Goal: Task Accomplishment & Management: Complete application form

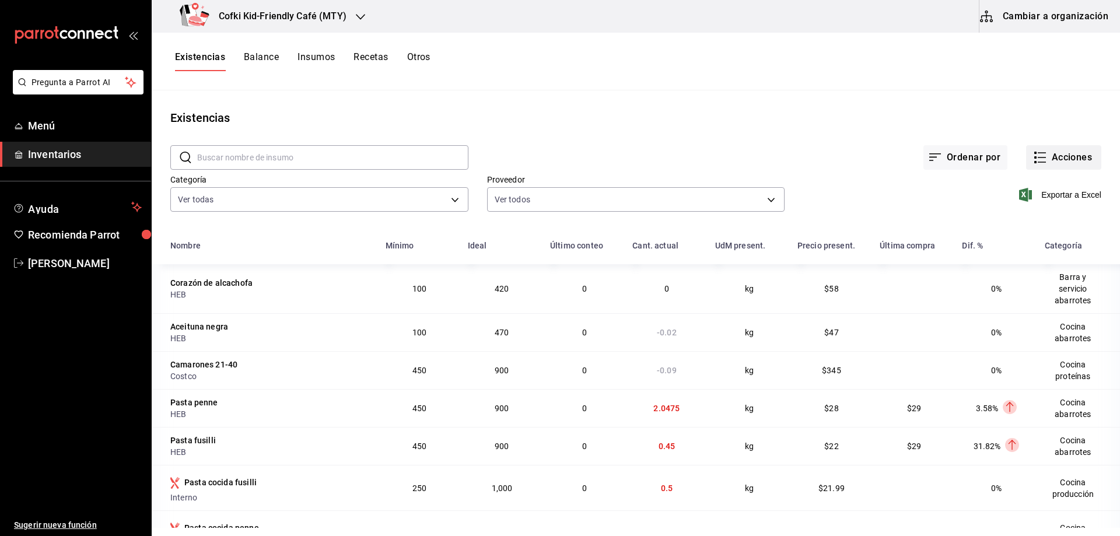
click at [1069, 156] on button "Acciones" at bounding box center [1063, 157] width 75 height 24
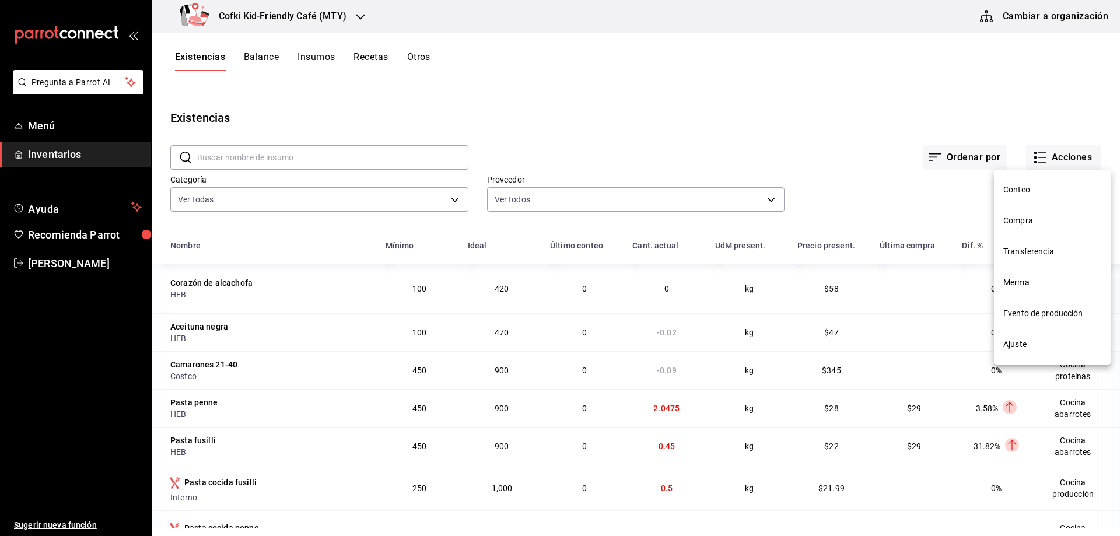
click at [1028, 311] on span "Evento de producción" at bounding box center [1052, 313] width 98 height 12
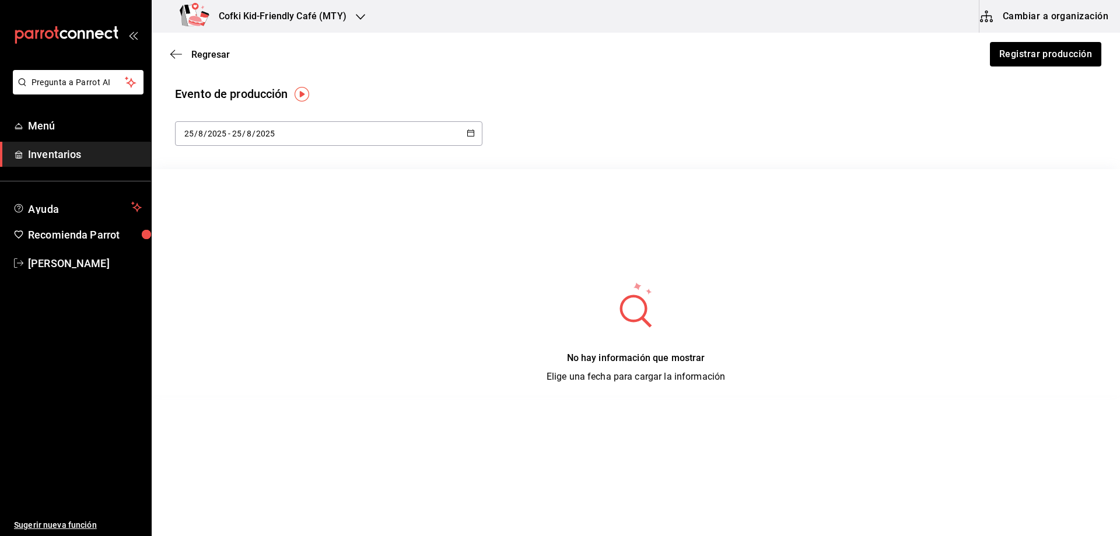
click at [629, 329] on div "No hay información que mostrar Elige una fecha para cargar la información" at bounding box center [636, 332] width 968 height 103
click at [633, 313] on circle at bounding box center [633, 308] width 22 height 22
click at [407, 133] on div "[DATE] [DATE] - [DATE] [DATE]" at bounding box center [328, 133] width 307 height 24
click at [230, 178] on li "Hoy" at bounding box center [230, 170] width 110 height 26
click at [1048, 50] on button "Registrar producción" at bounding box center [1044, 54] width 113 height 24
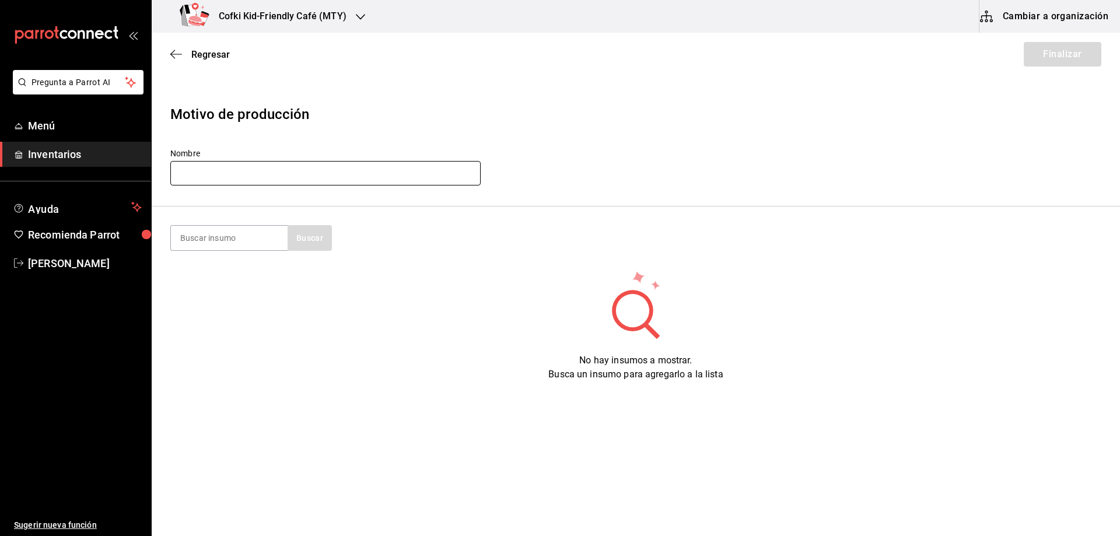
click at [245, 174] on input "text" at bounding box center [325, 173] width 310 height 24
click at [245, 174] on input "Produccion cocina [DATE]" at bounding box center [325, 173] width 310 height 24
click at [259, 172] on input "Produccion servicio [DATE]" at bounding box center [325, 173] width 310 height 24
click at [261, 171] on input "Produccion servicio [DATE]" at bounding box center [325, 173] width 310 height 24
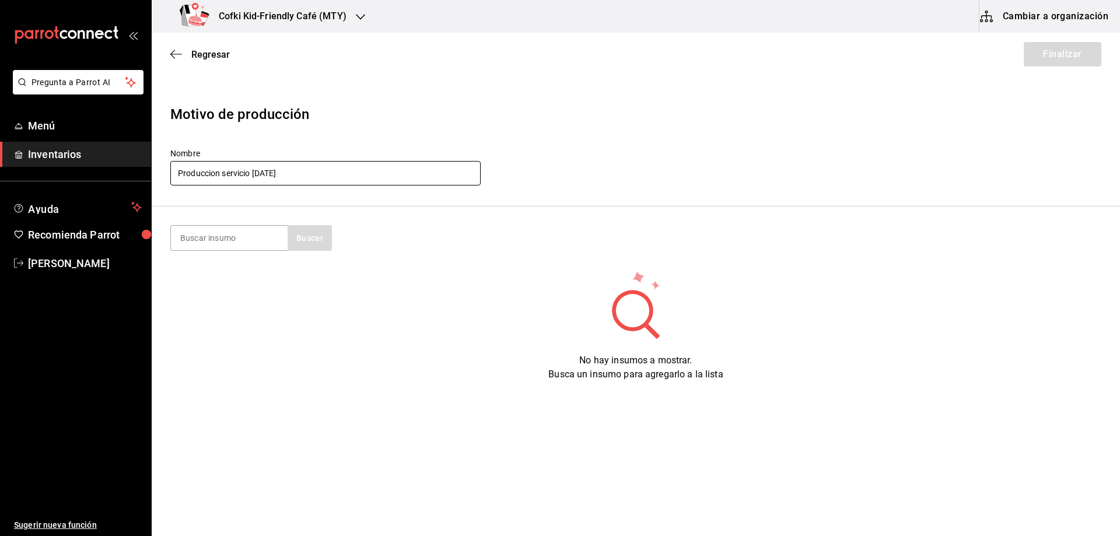
click at [274, 172] on input "Produccion servicio [DATE]" at bounding box center [325, 173] width 310 height 24
type input "Produccion servicio [DATE]"
click at [693, 179] on div "Nombre Produccion servicio [DATE]" at bounding box center [635, 167] width 931 height 39
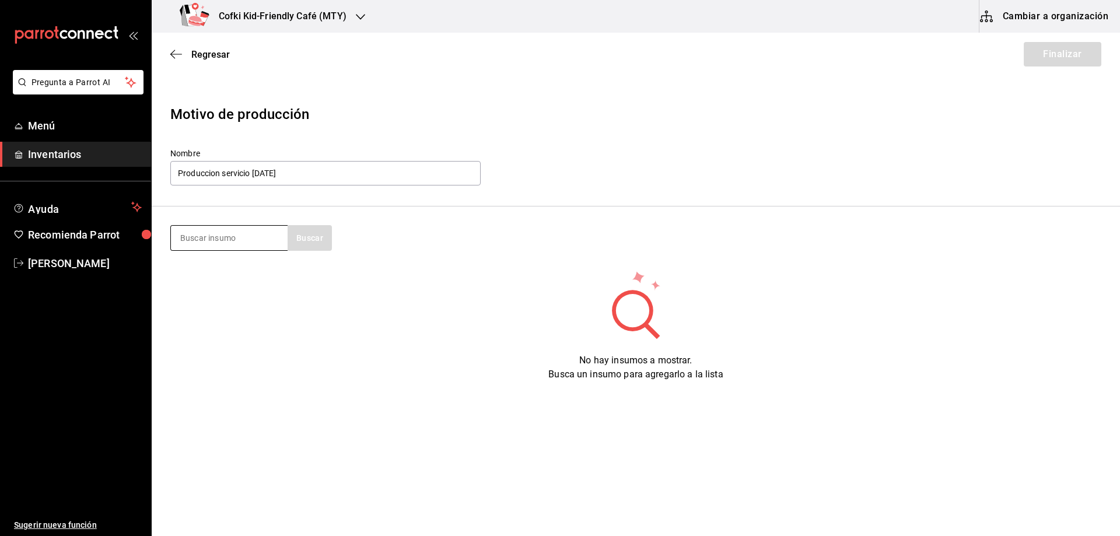
click at [247, 240] on input at bounding box center [229, 238] width 117 height 24
type input "frutos"
click at [314, 246] on button "Buscar" at bounding box center [309, 238] width 44 height 26
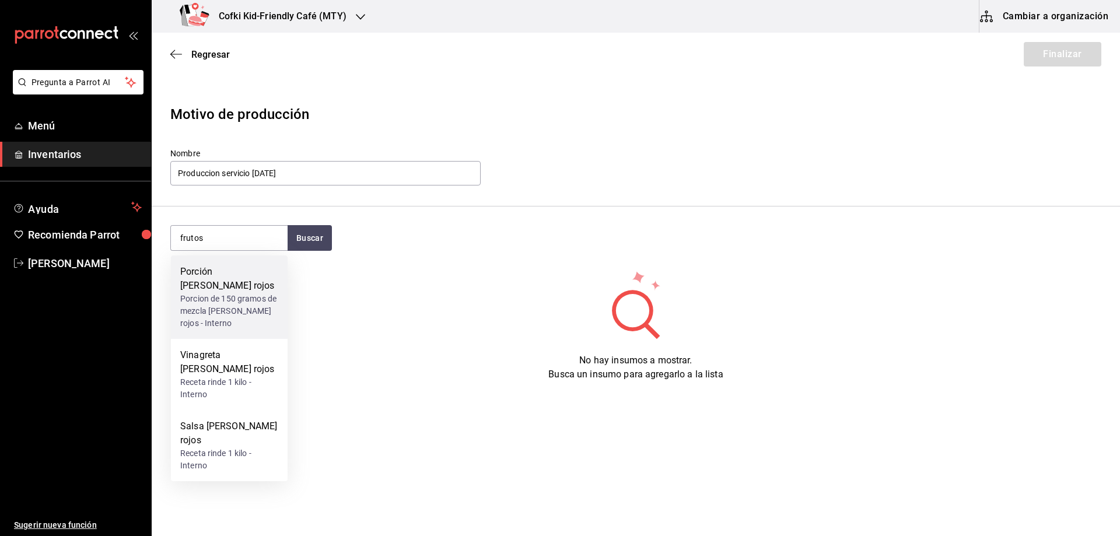
click at [226, 307] on div "Porcion de 150 gramos de mezcla [PERSON_NAME] rojos - Interno" at bounding box center [229, 311] width 98 height 37
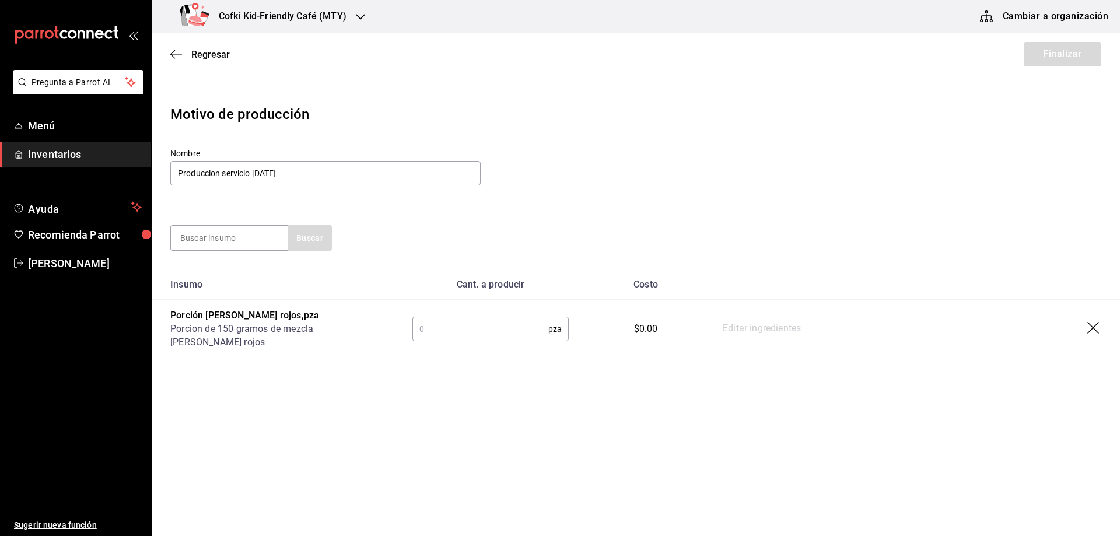
click at [494, 341] on input "text" at bounding box center [480, 328] width 136 height 23
click at [469, 324] on input "text" at bounding box center [480, 328] width 136 height 23
type input "29"
click at [842, 230] on div "Buscar" at bounding box center [635, 238] width 931 height 26
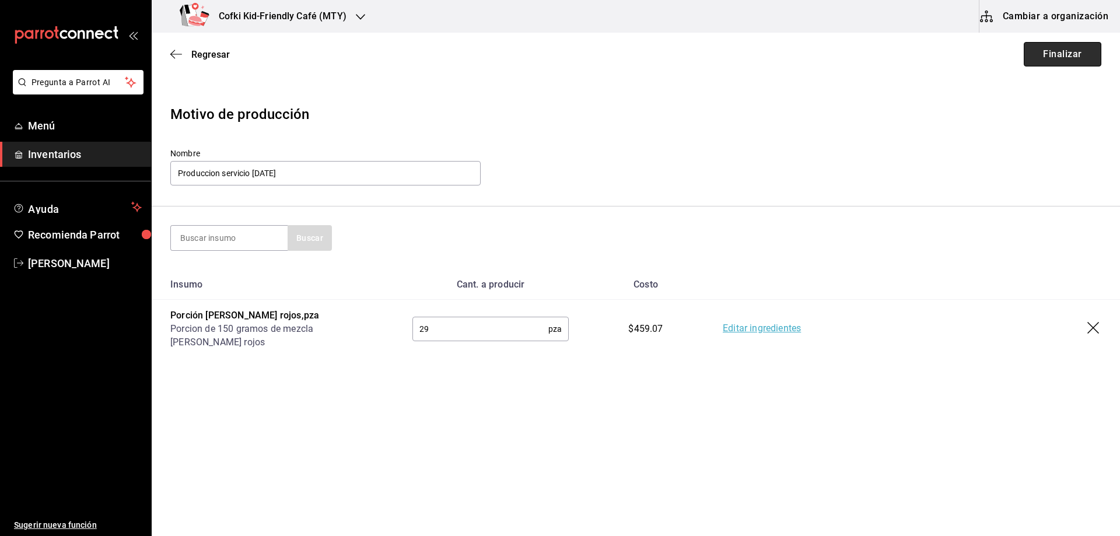
click at [1055, 50] on button "Finalizar" at bounding box center [1062, 54] width 78 height 24
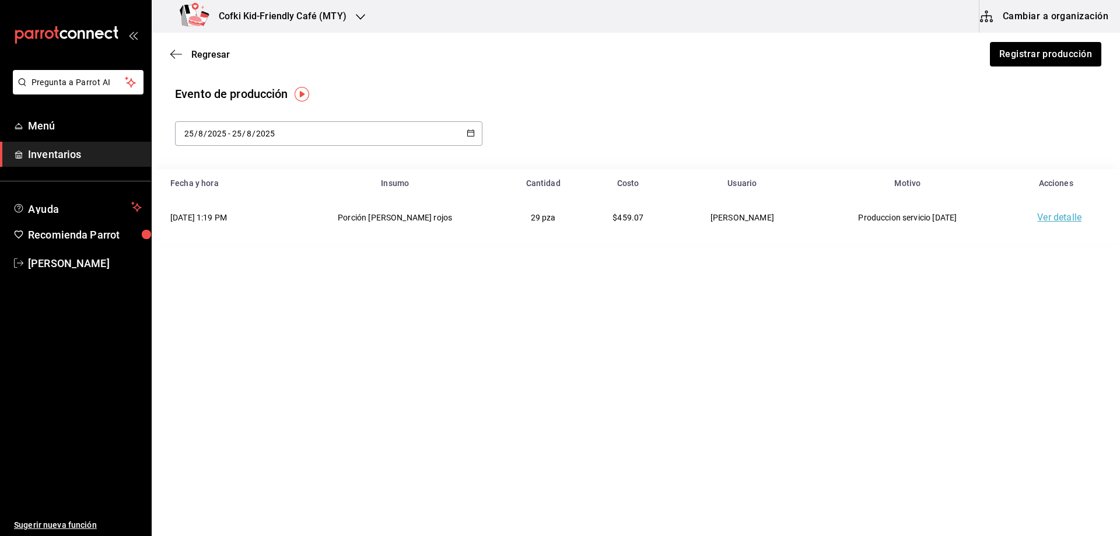
click at [1052, 215] on link "Ver detalle" at bounding box center [1059, 217] width 44 height 11
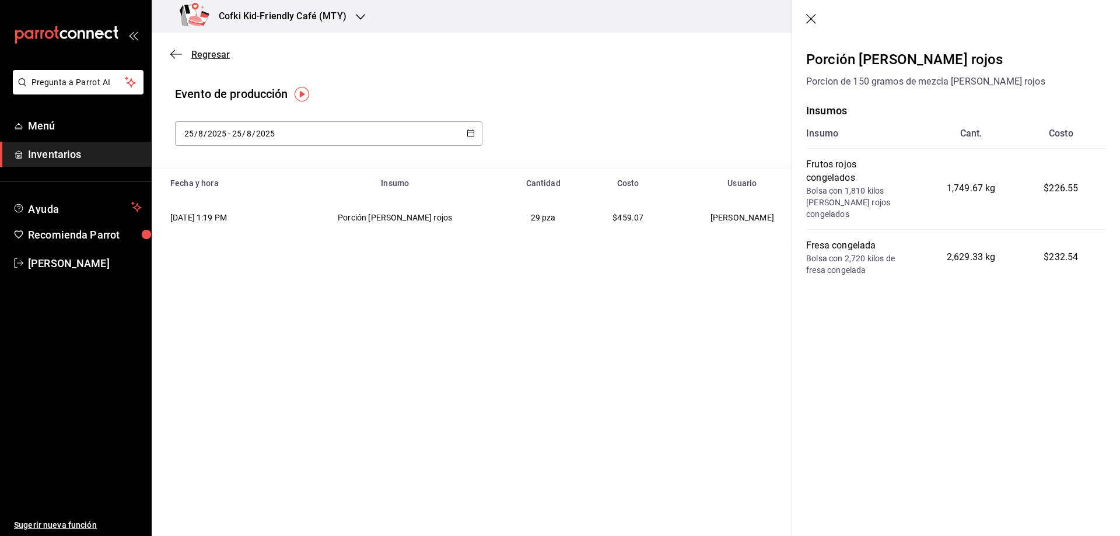
click at [212, 55] on span "Regresar" at bounding box center [210, 54] width 38 height 11
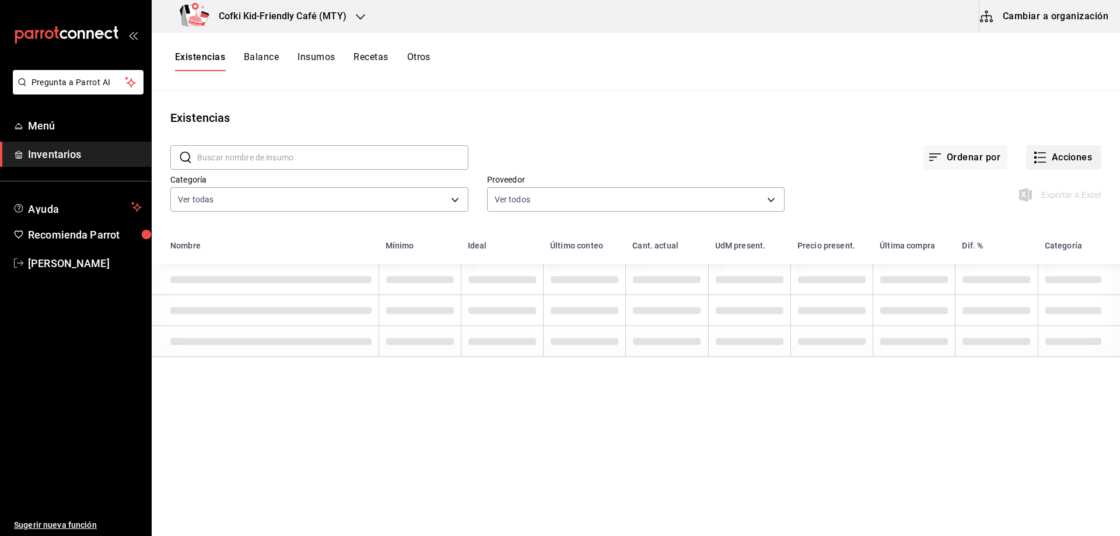
click at [1057, 157] on button "Acciones" at bounding box center [1063, 157] width 75 height 24
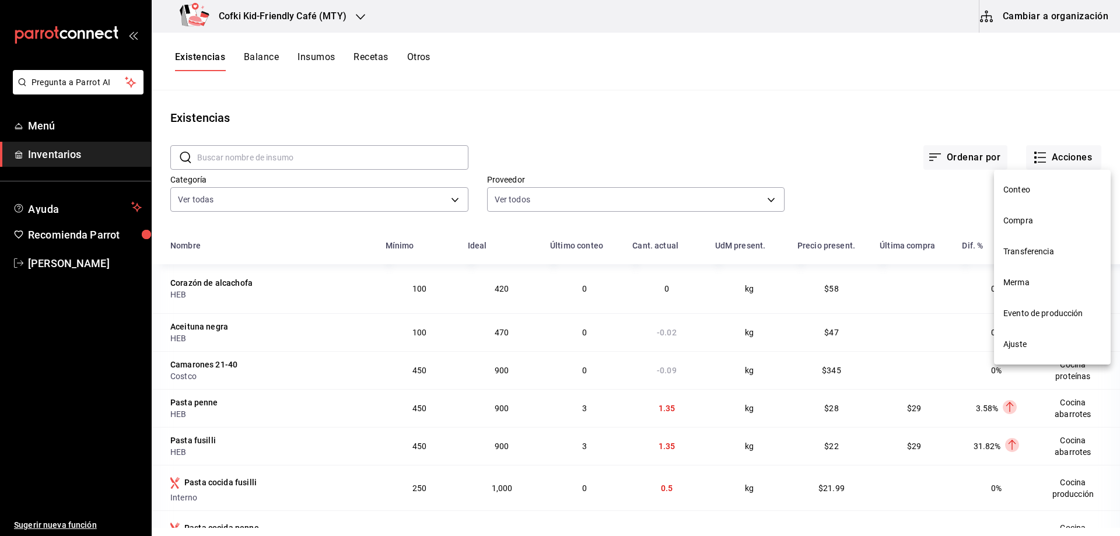
click at [1024, 313] on span "Evento de producción" at bounding box center [1052, 313] width 98 height 12
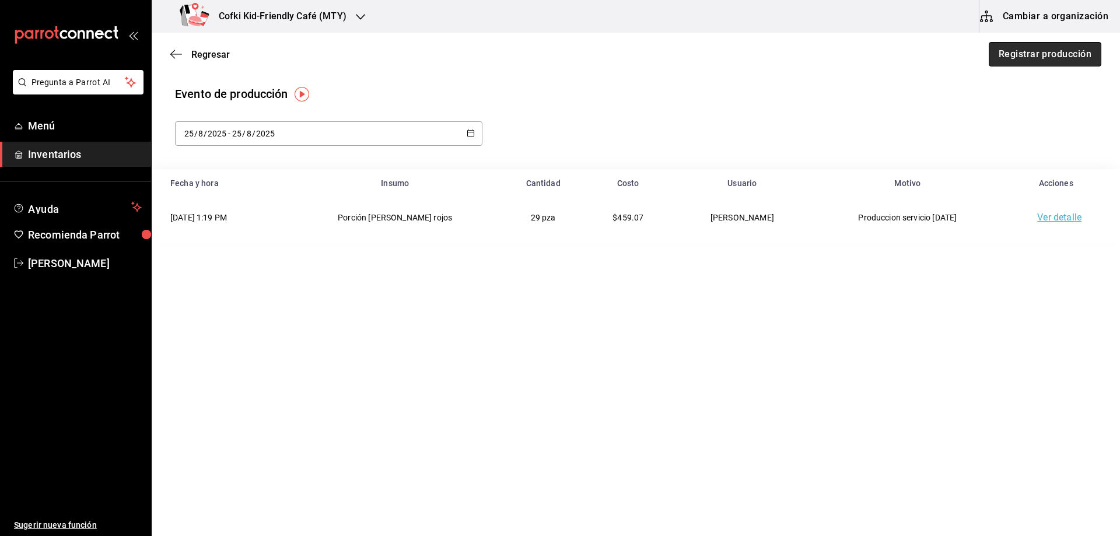
click at [1037, 60] on button "Registrar producción" at bounding box center [1044, 54] width 113 height 24
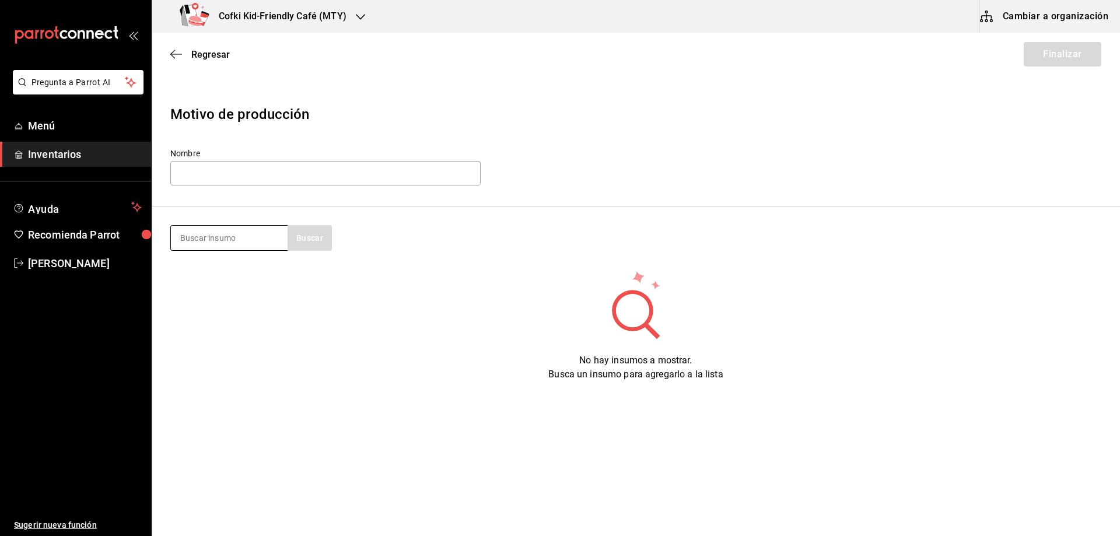
click at [224, 244] on input at bounding box center [229, 238] width 117 height 24
type input "m"
click at [289, 240] on button "Buscar" at bounding box center [309, 238] width 44 height 26
type input "por"
click at [302, 244] on button "Buscar" at bounding box center [309, 238] width 44 height 26
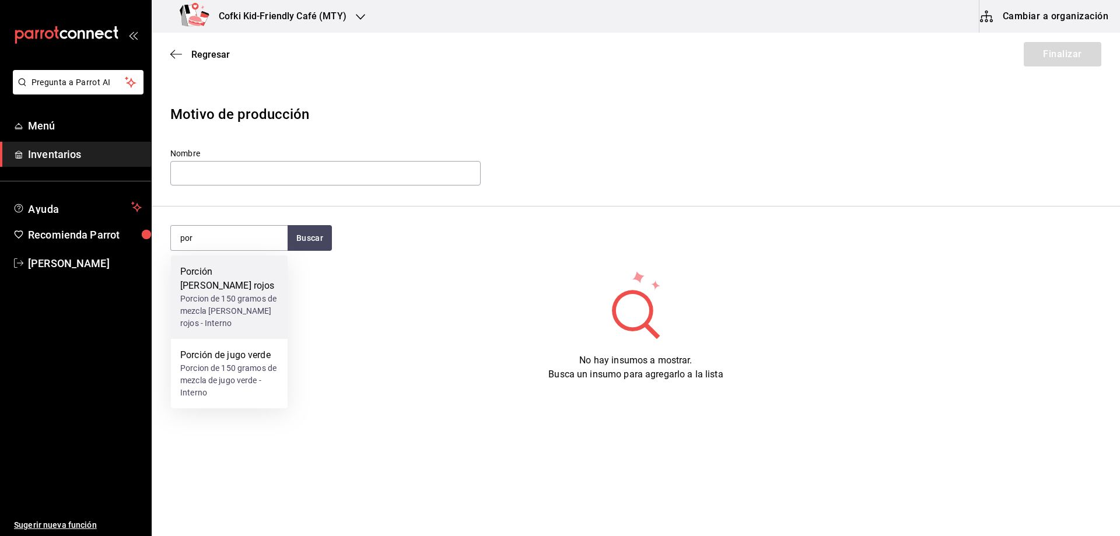
click at [244, 293] on div "Porcion de 150 gramos de mezcla [PERSON_NAME] rojos - Interno" at bounding box center [229, 311] width 98 height 37
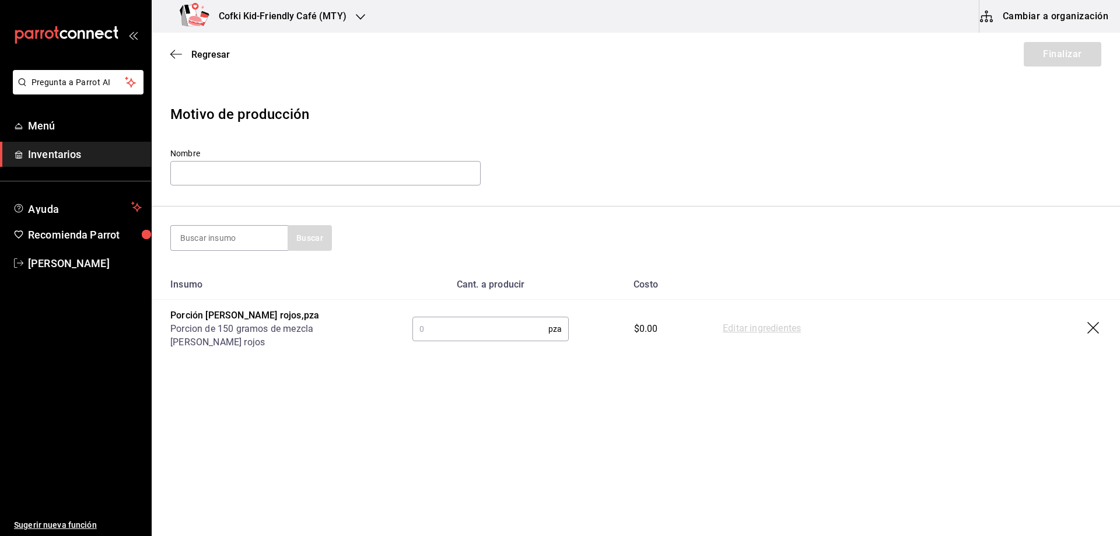
click at [466, 324] on input "text" at bounding box center [480, 328] width 136 height 23
type input "29"
click at [594, 402] on main "Regresar Finalizar Motivo de producción Nombre Buscar Insumo Cant. a producir C…" at bounding box center [636, 251] width 968 height 437
click at [766, 328] on link "Editar ingredientes" at bounding box center [761, 329] width 78 height 14
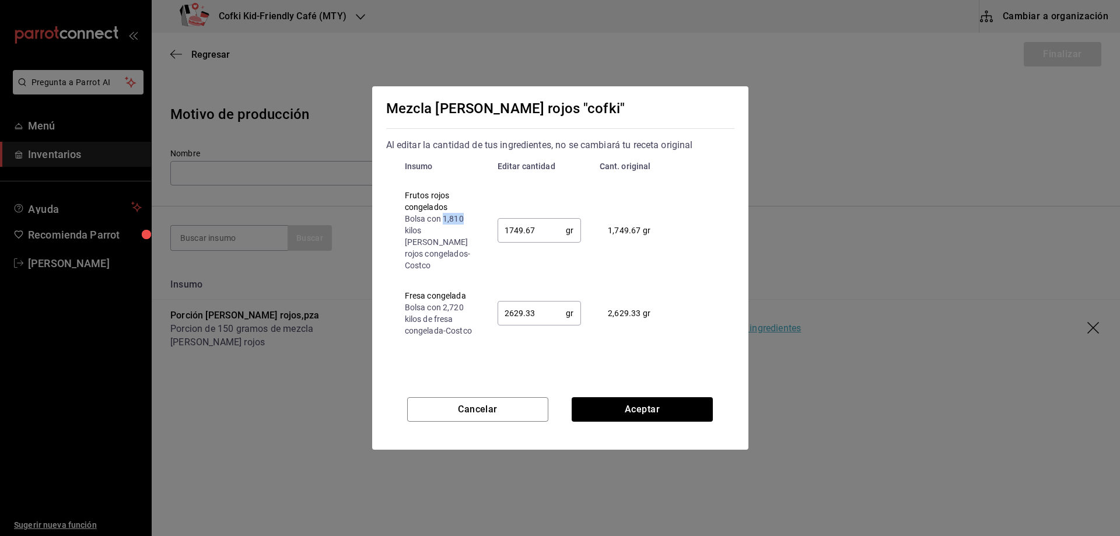
drag, startPoint x: 443, startPoint y: 224, endPoint x: 466, endPoint y: 223, distance: 23.3
click at [466, 223] on div "Bolsa con 1,810 kilos [PERSON_NAME] rojos congelados - Costco" at bounding box center [442, 242] width 74 height 58
drag, startPoint x: 443, startPoint y: 301, endPoint x: 471, endPoint y: 301, distance: 28.0
click at [471, 301] on div "Bolsa con 2,720 kilos de fresa congelada - Costco" at bounding box center [442, 318] width 74 height 35
click at [476, 398] on button "Cancelar" at bounding box center [477, 409] width 141 height 24
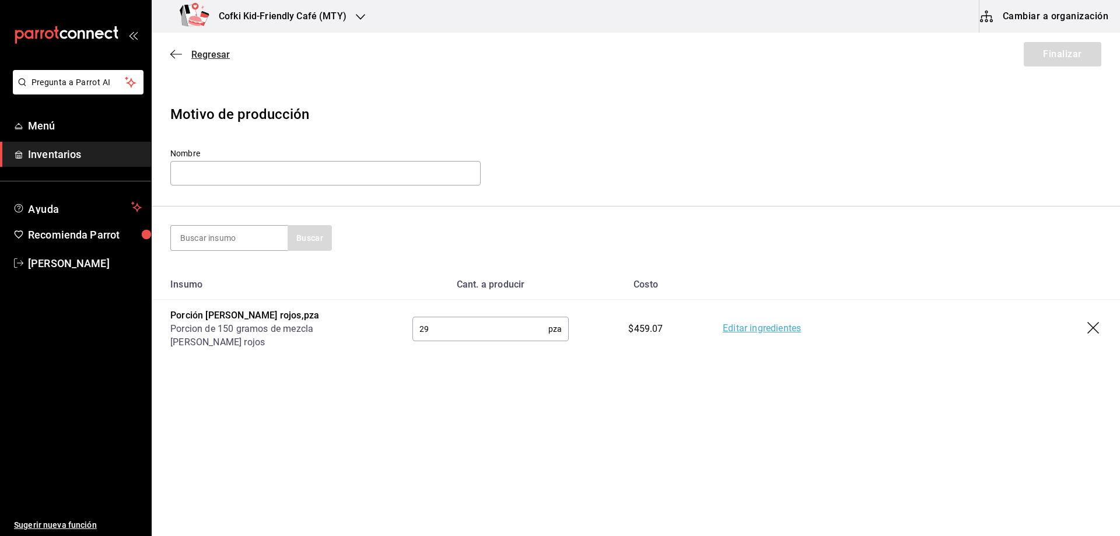
click at [204, 51] on span "Regresar" at bounding box center [210, 54] width 38 height 11
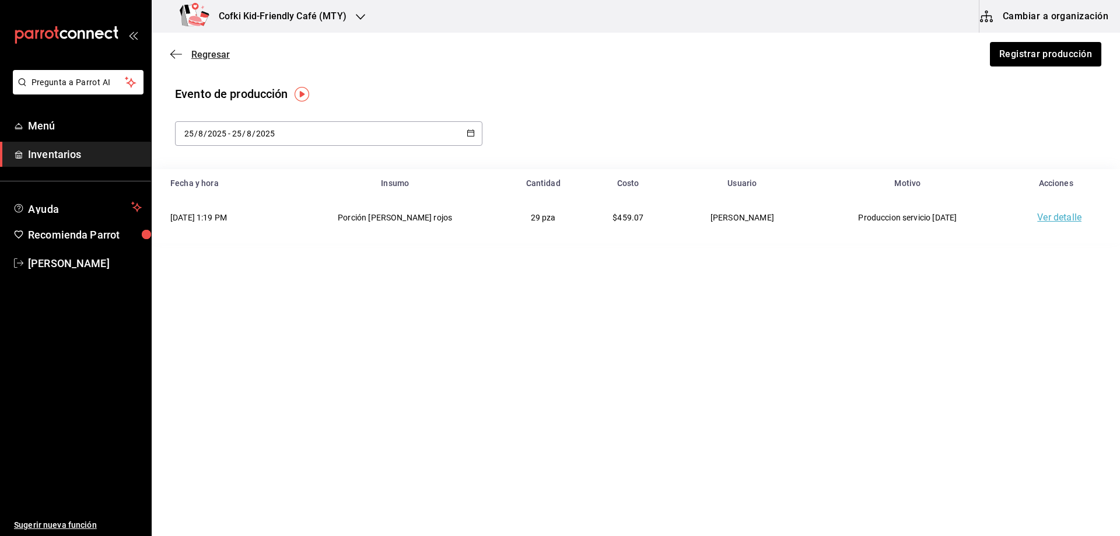
click at [205, 54] on span "Regresar" at bounding box center [210, 54] width 38 height 11
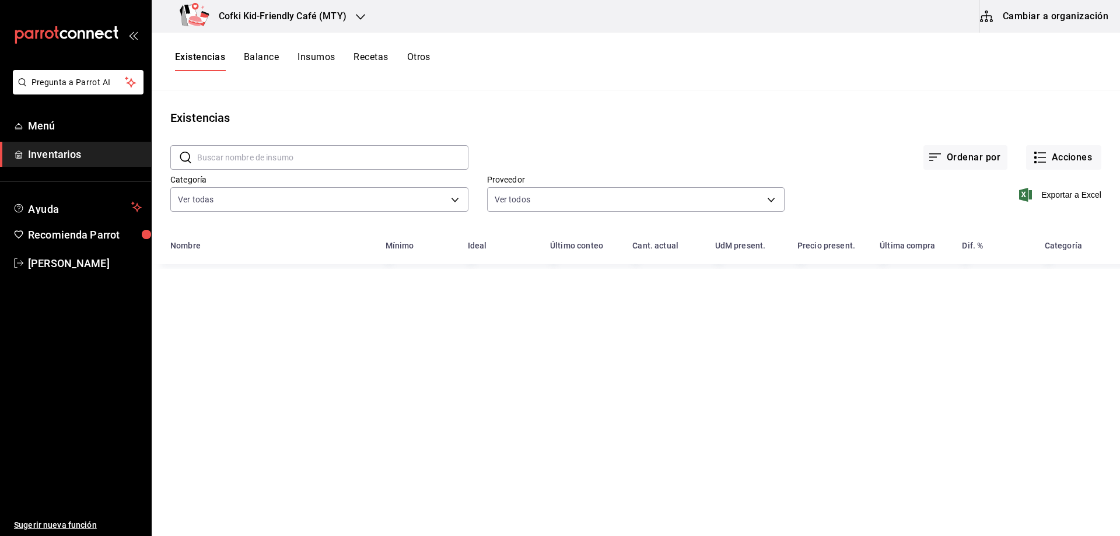
click at [254, 156] on input "text" at bounding box center [332, 157] width 271 height 23
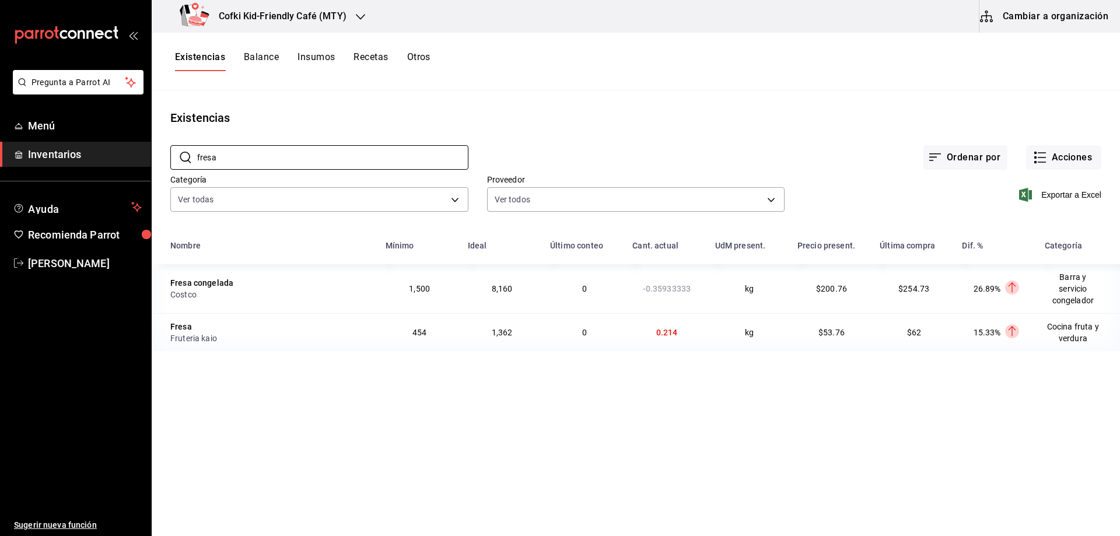
type input "fresa"
drag, startPoint x: 695, startPoint y: 290, endPoint x: 654, endPoint y: 286, distance: 41.0
click at [651, 287] on td "-0.35933333" at bounding box center [666, 288] width 82 height 49
click at [582, 421] on main "Existencias ​ fresa ​ Ordenar por Acciones Categoría Ver todas 4c1c7c43-2959-47…" at bounding box center [636, 308] width 968 height 437
click at [195, 54] on button "Existencias" at bounding box center [200, 61] width 50 height 20
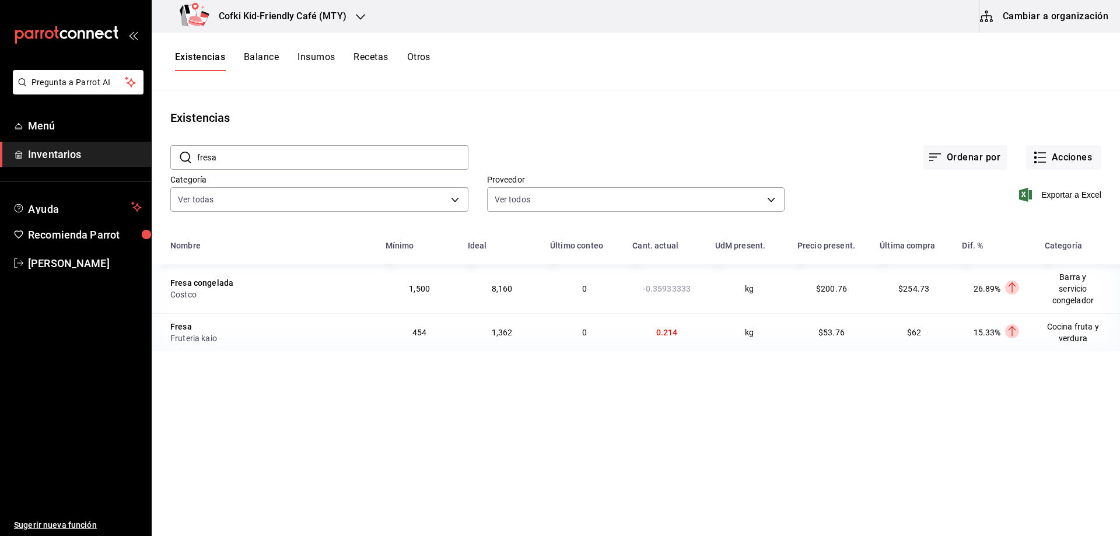
click at [205, 53] on button "Existencias" at bounding box center [200, 61] width 50 height 20
click at [1047, 154] on button "Acciones" at bounding box center [1063, 157] width 75 height 24
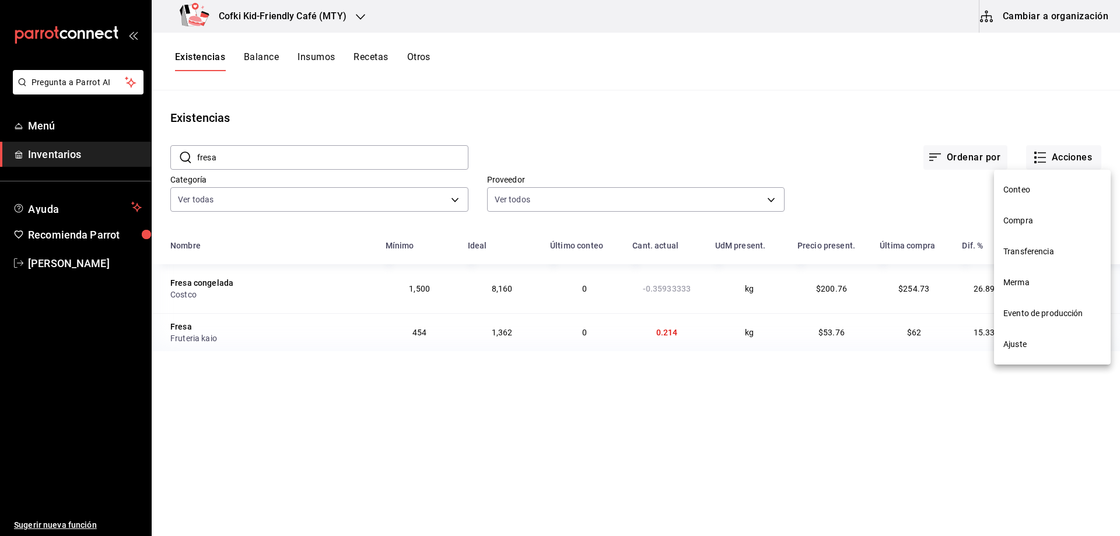
click at [1023, 220] on span "Compra" at bounding box center [1052, 221] width 98 height 12
